Goal: Information Seeking & Learning: Learn about a topic

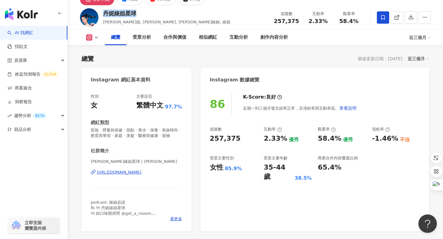
click at [138, 14] on div "丹妮婊姐星球" at bounding box center [166, 14] width 127 height 8
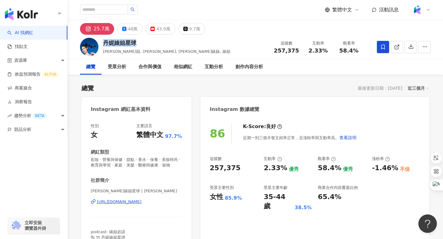
click at [29, 30] on link "AI 找網紅" at bounding box center [20, 33] width 26 height 6
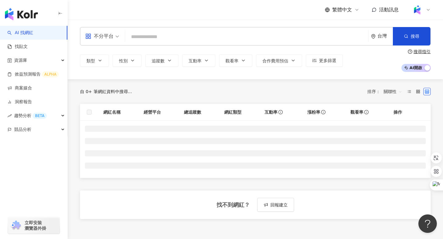
click at [140, 32] on input "search" at bounding box center [247, 37] width 238 height 12
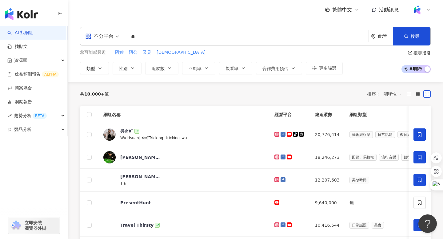
type input "**"
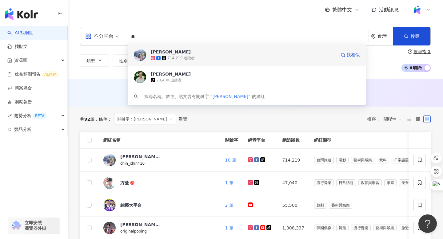
click at [159, 50] on div "[PERSON_NAME]" at bounding box center [171, 52] width 40 height 6
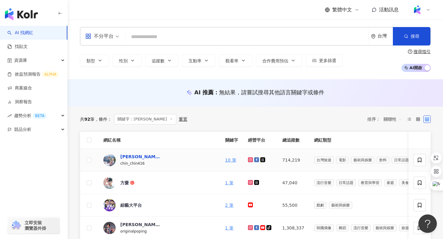
click at [125, 157] on div "[PERSON_NAME]" at bounding box center [140, 157] width 40 height 6
click at [101, 60] on icon "button" at bounding box center [99, 60] width 5 height 5
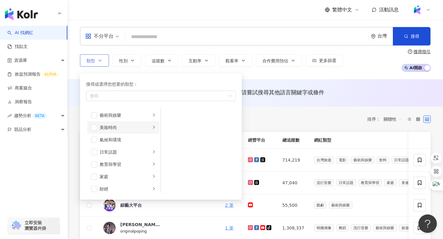
click at [153, 128] on icon "right" at bounding box center [154, 127] width 4 height 4
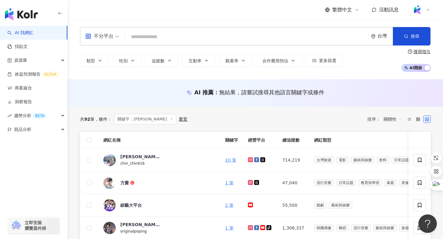
click at [138, 35] on input "search" at bounding box center [247, 37] width 238 height 12
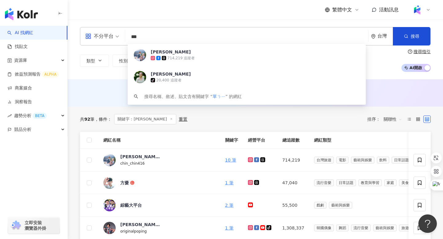
type input "**"
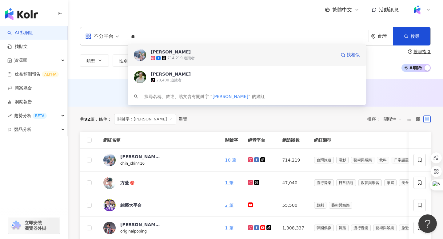
click at [156, 53] on div "季芹" at bounding box center [171, 52] width 40 height 6
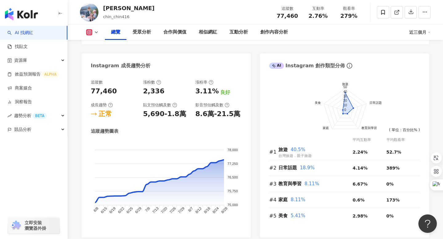
scroll to position [334, 0]
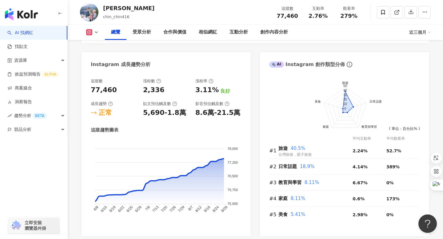
click at [96, 32] on icon at bounding box center [96, 32] width 5 height 5
click at [95, 56] on button "Facebook" at bounding box center [102, 57] width 37 height 9
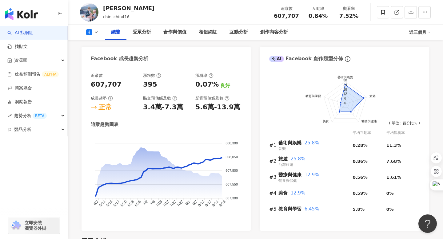
scroll to position [328, 0]
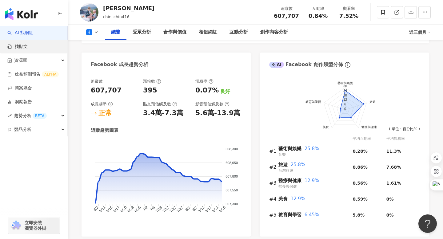
click at [23, 45] on link "找貼文" at bounding box center [17, 47] width 20 height 6
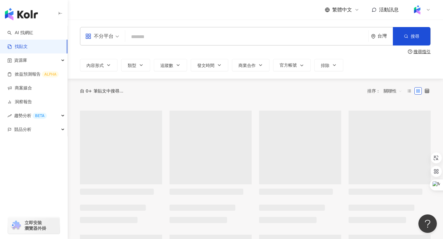
click at [155, 37] on input "search" at bounding box center [247, 36] width 238 height 13
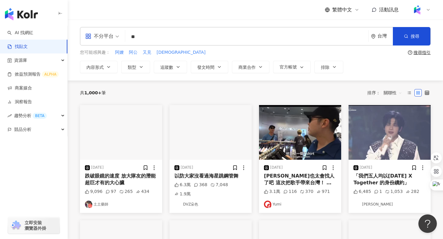
type input "*"
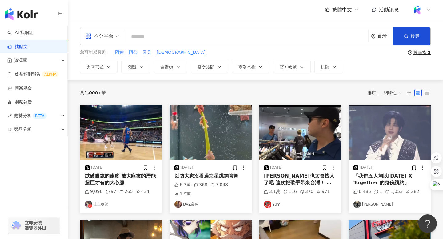
click at [148, 32] on input "search" at bounding box center [247, 36] width 238 height 13
click at [144, 35] on input "search" at bounding box center [247, 36] width 238 height 13
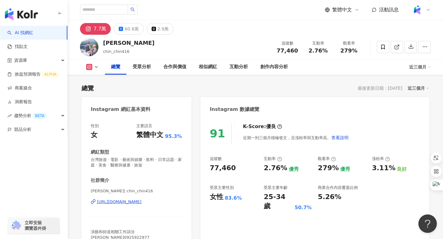
click at [23, 36] on link "AI 找網紅" at bounding box center [20, 33] width 26 height 6
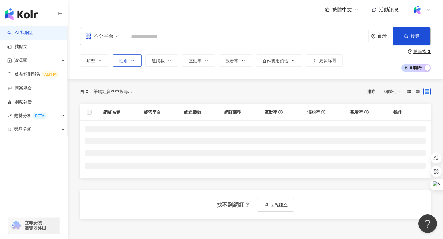
click at [134, 61] on icon "button" at bounding box center [132, 60] width 5 height 5
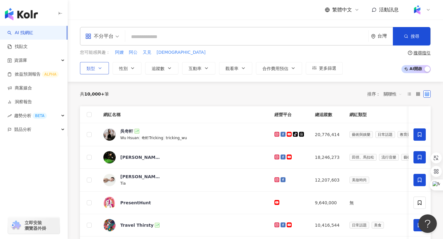
click at [101, 69] on icon "button" at bounding box center [99, 68] width 5 height 5
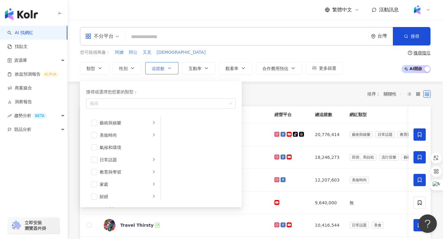
click at [168, 68] on icon "button" at bounding box center [169, 68] width 5 height 5
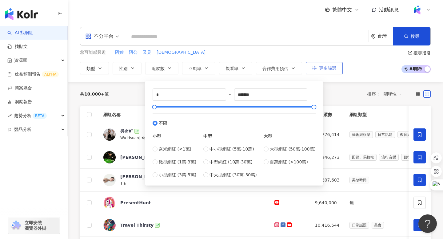
click at [319, 67] on span "更多篩選" at bounding box center [327, 68] width 17 height 5
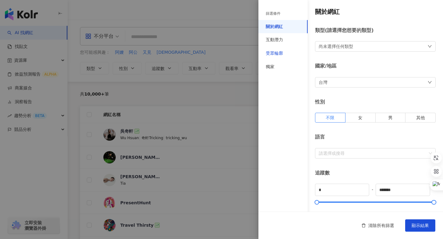
click at [274, 54] on div "受眾輪廓" at bounding box center [274, 53] width 17 height 6
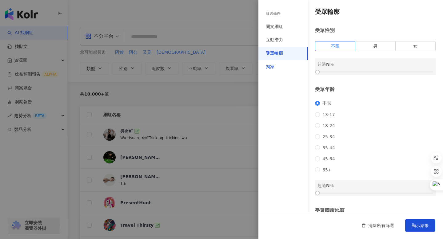
click at [267, 69] on div "獨家" at bounding box center [270, 67] width 9 height 6
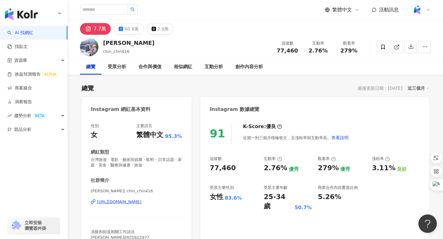
scroll to position [0, 0]
click at [105, 10] on input "search" at bounding box center [104, 9] width 48 height 10
type input "****"
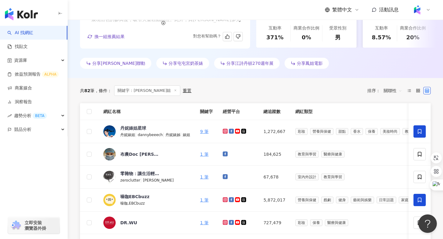
scroll to position [151, 0]
click at [129, 127] on div "丹妮婊姐星球" at bounding box center [133, 128] width 26 height 6
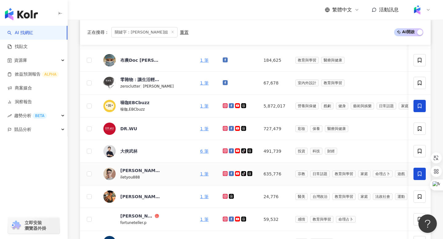
scroll to position [246, 0]
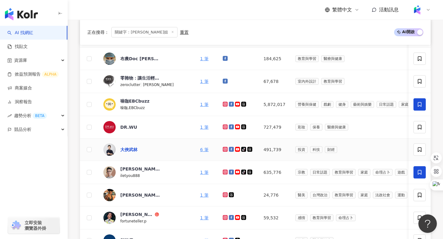
click at [130, 151] on div "大俠武林" at bounding box center [128, 150] width 17 height 6
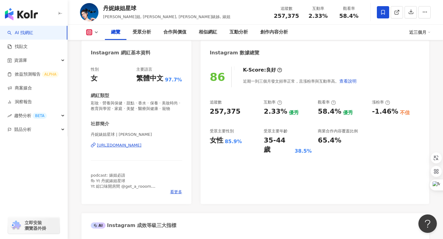
scroll to position [56, 0]
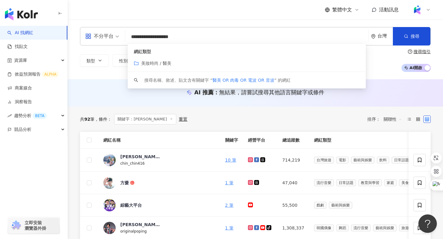
click at [155, 63] on span "美妝時尚 / 醫美" at bounding box center [156, 63] width 30 height 5
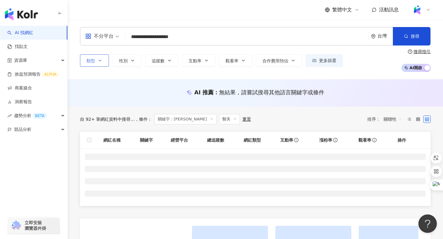
type input "**********"
click at [100, 58] on icon "button" at bounding box center [99, 60] width 5 height 5
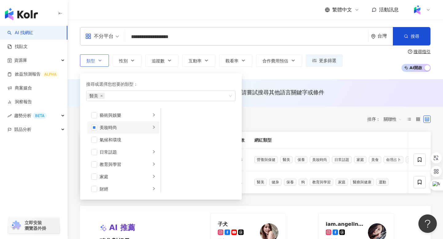
click at [155, 127] on icon "right" at bounding box center [154, 127] width 4 height 4
click at [169, 115] on span "button" at bounding box center [169, 115] width 6 height 6
click at [260, 77] on div "**********" at bounding box center [255, 50] width 375 height 60
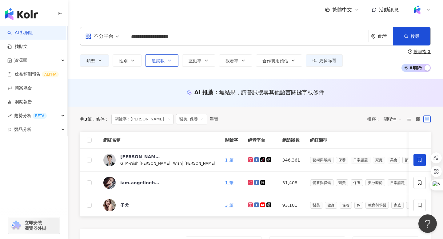
click at [166, 60] on button "追蹤數" at bounding box center [161, 60] width 33 height 12
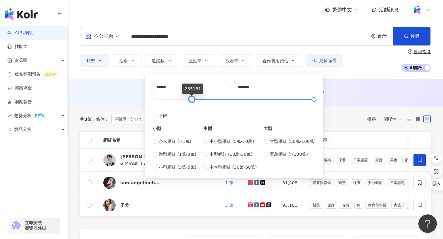
drag, startPoint x: 153, startPoint y: 99, endPoint x: 191, endPoint y: 99, distance: 37.5
click at [191, 99] on div at bounding box center [191, 99] width 3 height 3
click at [159, 85] on input "******" at bounding box center [189, 87] width 73 height 12
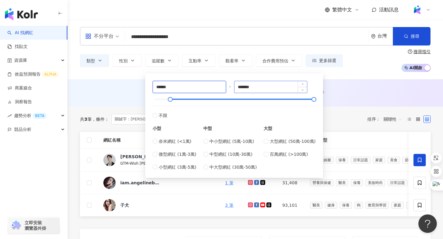
type input "******"
click at [262, 87] on input "*******" at bounding box center [270, 87] width 73 height 12
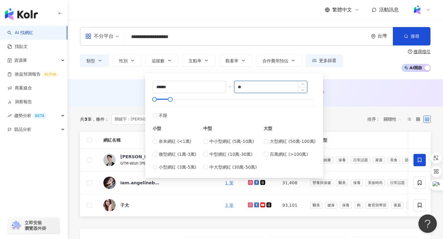
type input "*"
type input "*******"
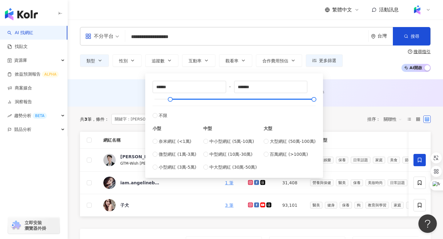
click at [366, 65] on div "類型 性別 追蹤數 互動率 觀看率 合作費用預估 更多篩選 ****** - ******* 不限 小型 奈米網紅 (<1萬) 微型網紅 (1萬-3萬) 小型…" at bounding box center [255, 60] width 350 height 23
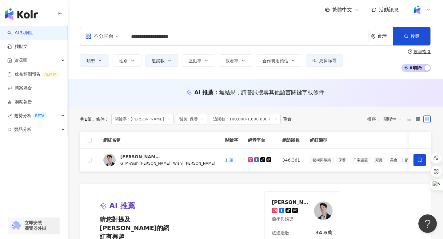
click at [101, 31] on input "search" at bounding box center [102, 32] width 34 height 10
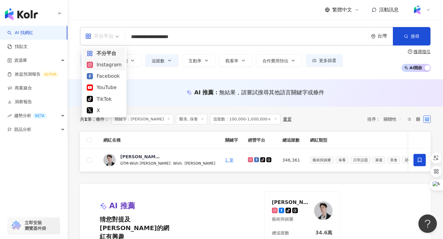
click at [104, 61] on div "Instagram" at bounding box center [104, 65] width 35 height 8
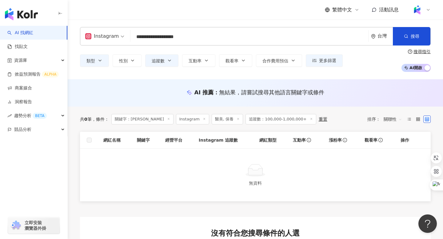
click at [167, 119] on line at bounding box center [168, 119] width 2 height 2
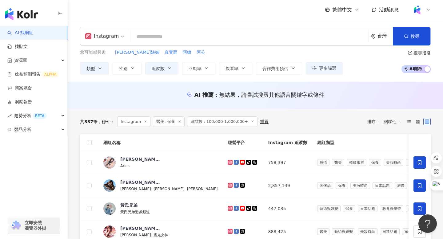
click at [148, 37] on input "search" at bounding box center [249, 37] width 233 height 12
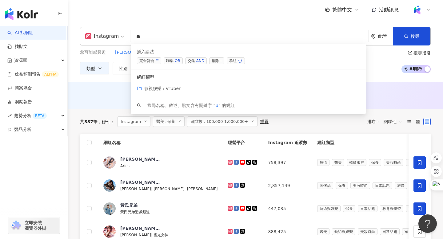
type input "*"
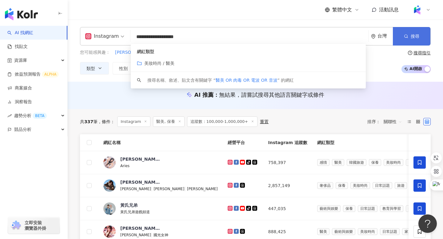
type input "**********"
click at [415, 37] on span "搜尋" at bounding box center [414, 36] width 9 height 5
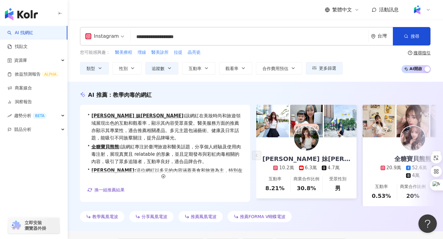
click at [30, 30] on link "AI 找網紅" at bounding box center [20, 33] width 26 height 6
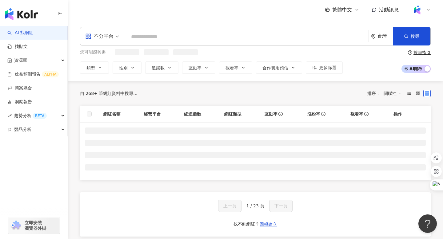
click at [174, 35] on input "search" at bounding box center [247, 37] width 238 height 12
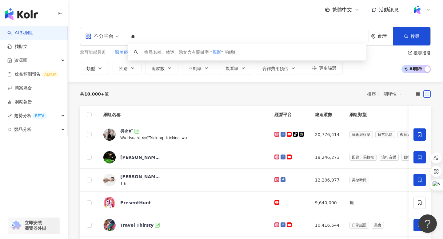
type input "*"
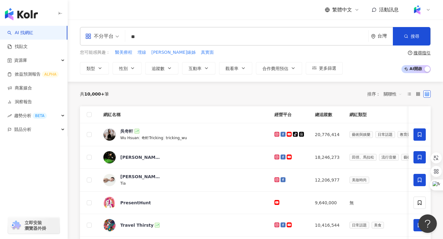
type input "**"
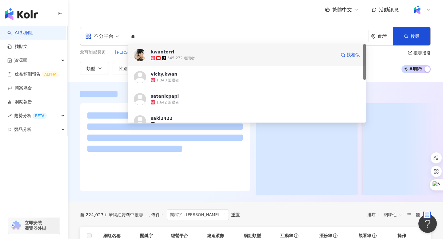
click at [159, 52] on div "kwanterri" at bounding box center [162, 52] width 23 height 6
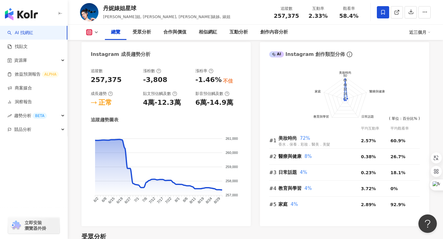
scroll to position [340, 0]
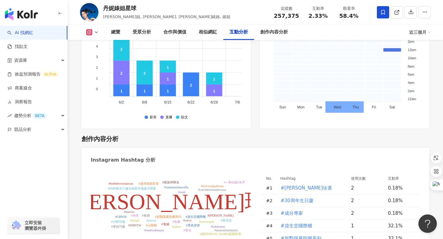
scroll to position [1715, 0]
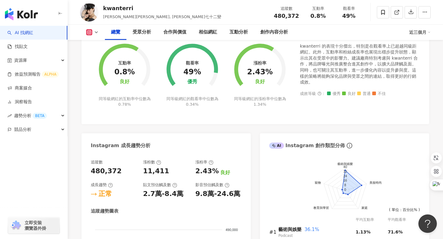
scroll to position [230, 0]
